Goal: Navigation & Orientation: Find specific page/section

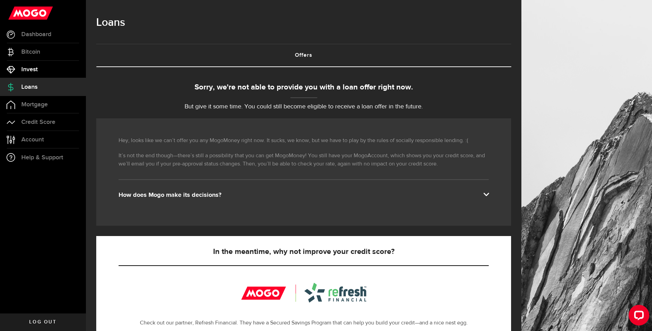
click at [43, 75] on link "Invest" at bounding box center [43, 69] width 86 height 17
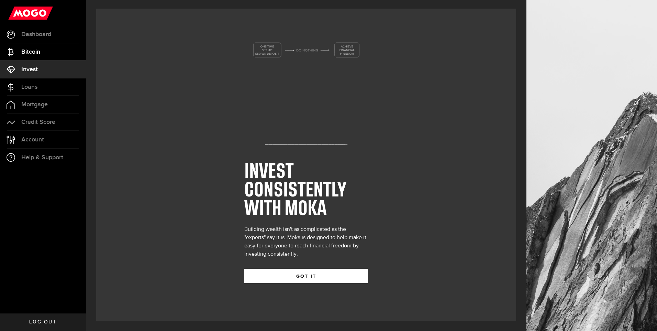
click at [62, 49] on link "Bitcoin" at bounding box center [43, 51] width 86 height 17
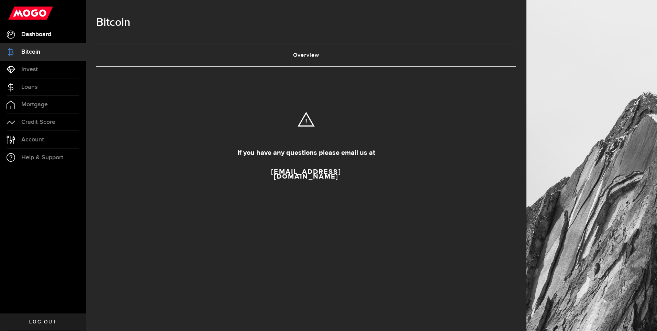
click at [44, 30] on link "Dashboard" at bounding box center [43, 34] width 86 height 17
